Goal: Communication & Community: Answer question/provide support

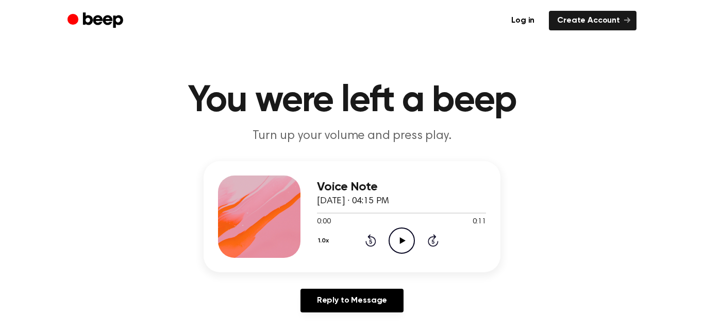
click at [398, 247] on icon "Play Audio" at bounding box center [402, 241] width 26 height 26
click at [399, 243] on icon "Play Audio" at bounding box center [402, 241] width 26 height 26
click at [399, 243] on icon "Pause Audio" at bounding box center [402, 241] width 26 height 26
click at [399, 243] on icon "Play Audio" at bounding box center [402, 241] width 26 height 26
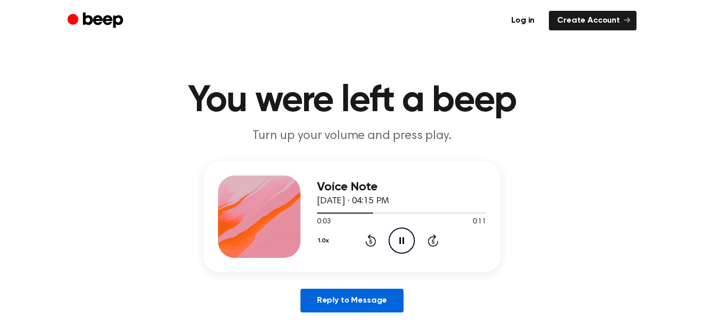
click at [351, 303] on link "Reply to Message" at bounding box center [351, 301] width 103 height 24
